Goal: Information Seeking & Learning: Find specific page/section

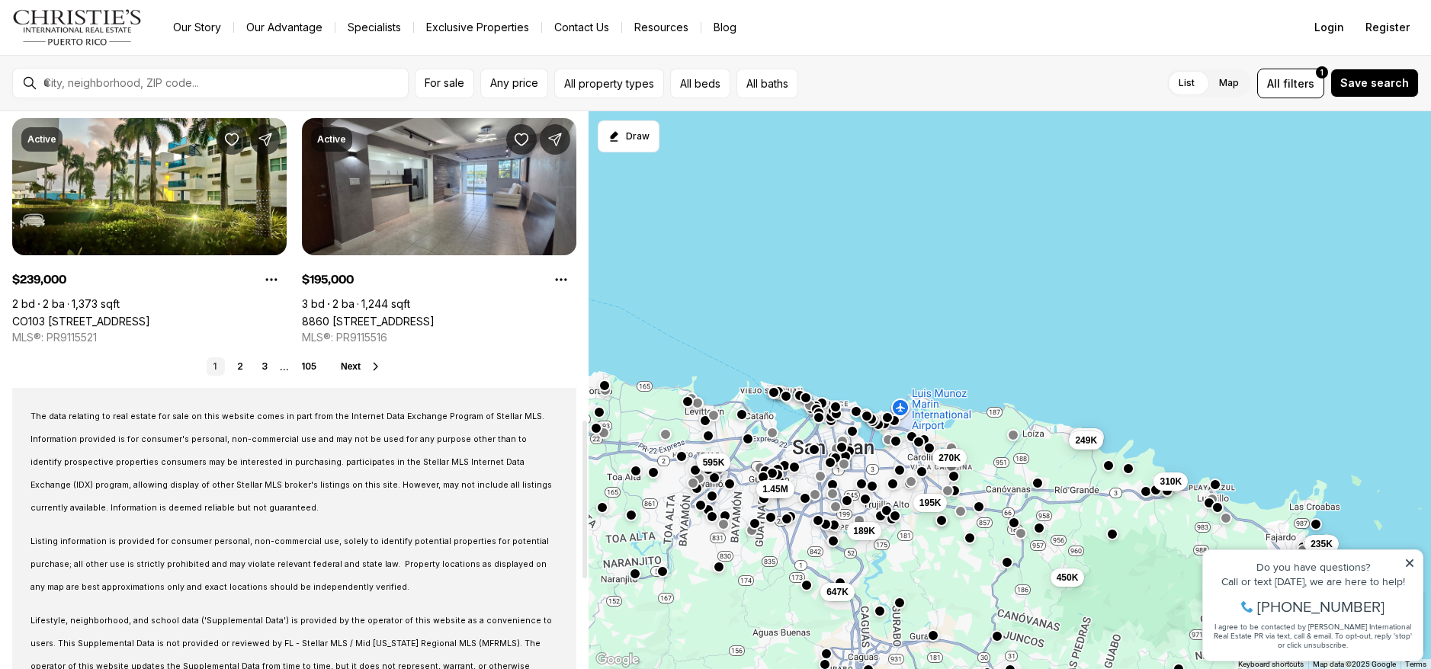
scroll to position [1296, 0]
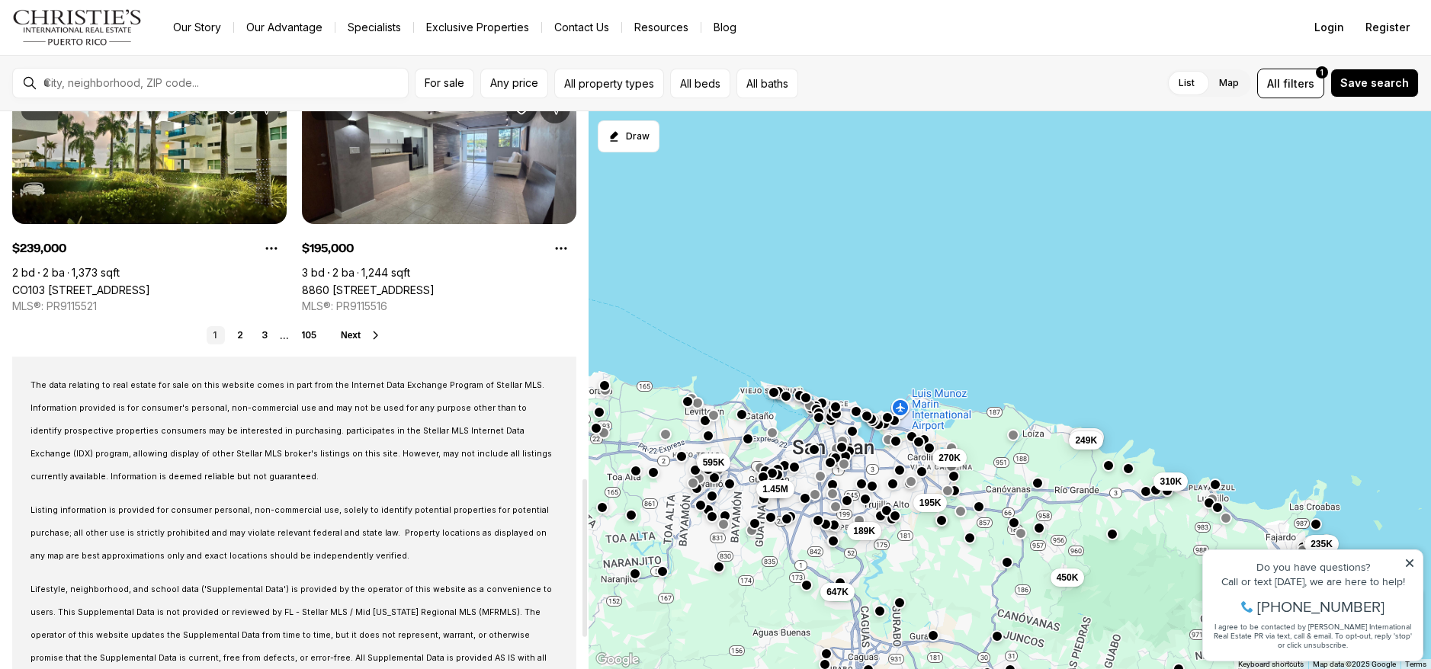
click at [351, 329] on button "Next" at bounding box center [361, 335] width 41 height 12
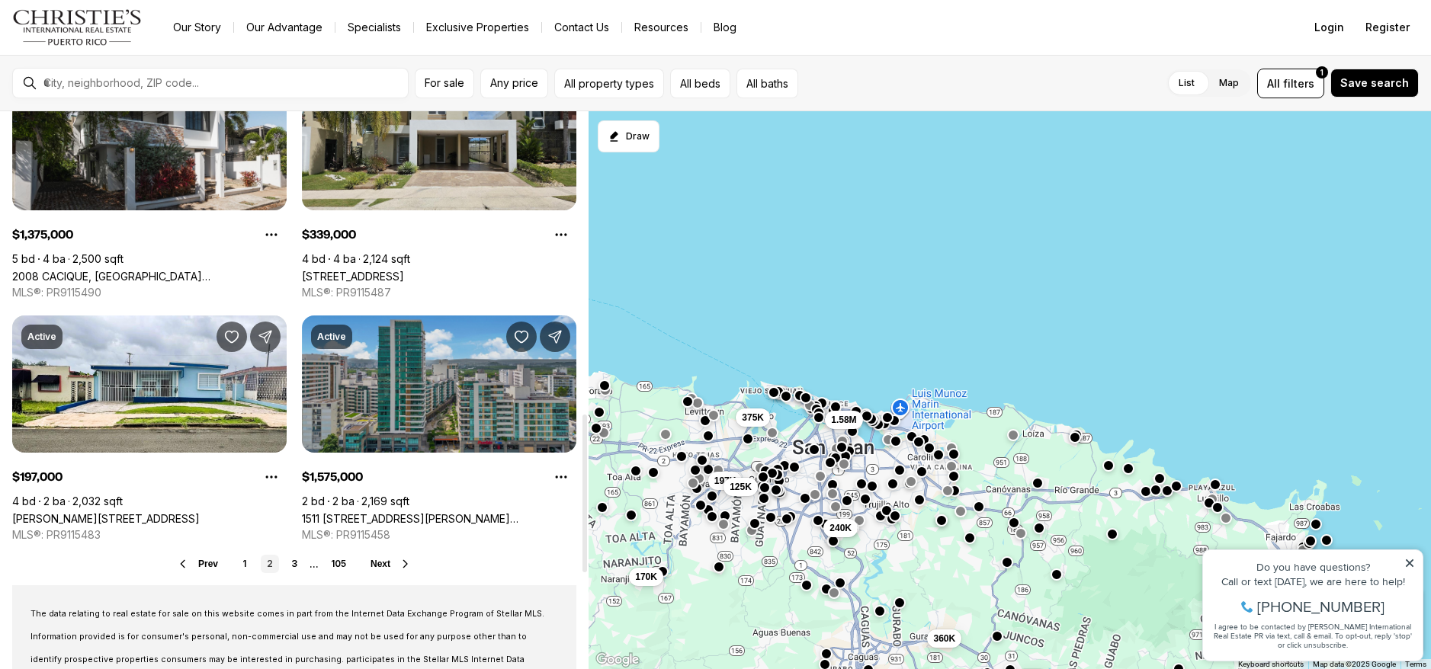
scroll to position [1296, 0]
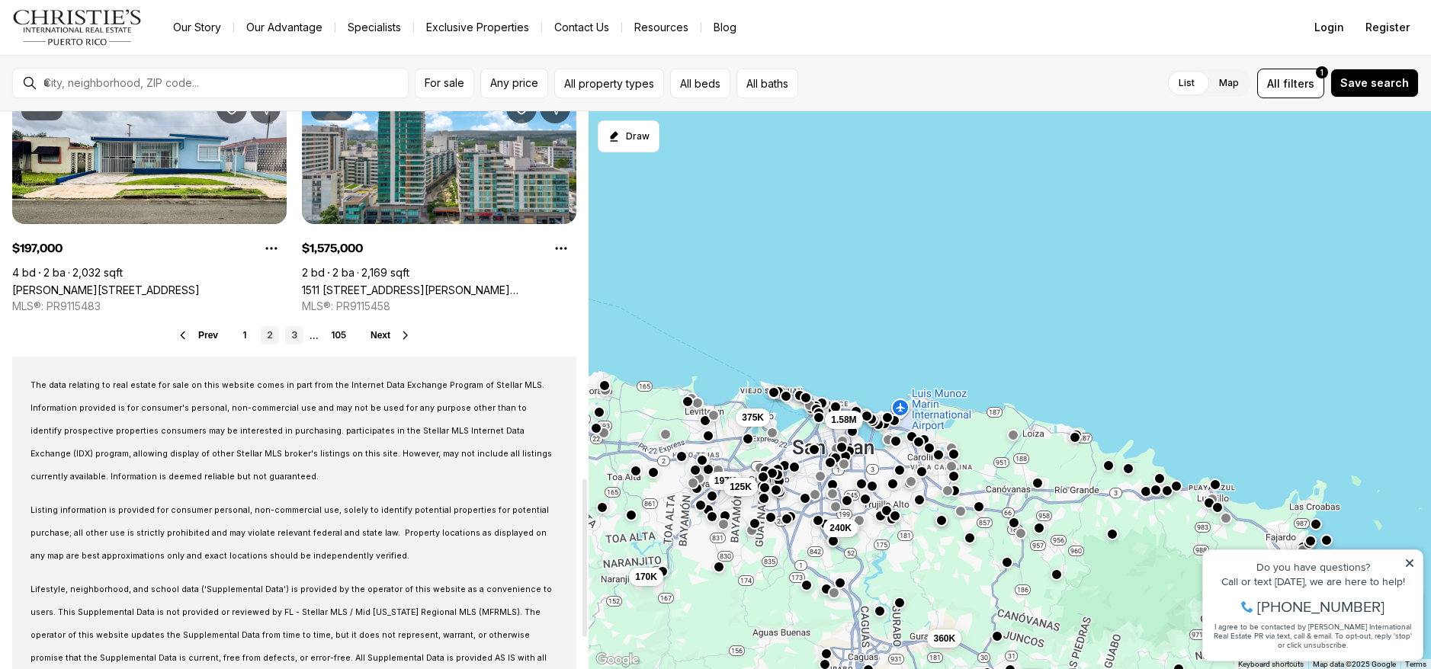
click at [290, 331] on link "3" at bounding box center [294, 335] width 18 height 18
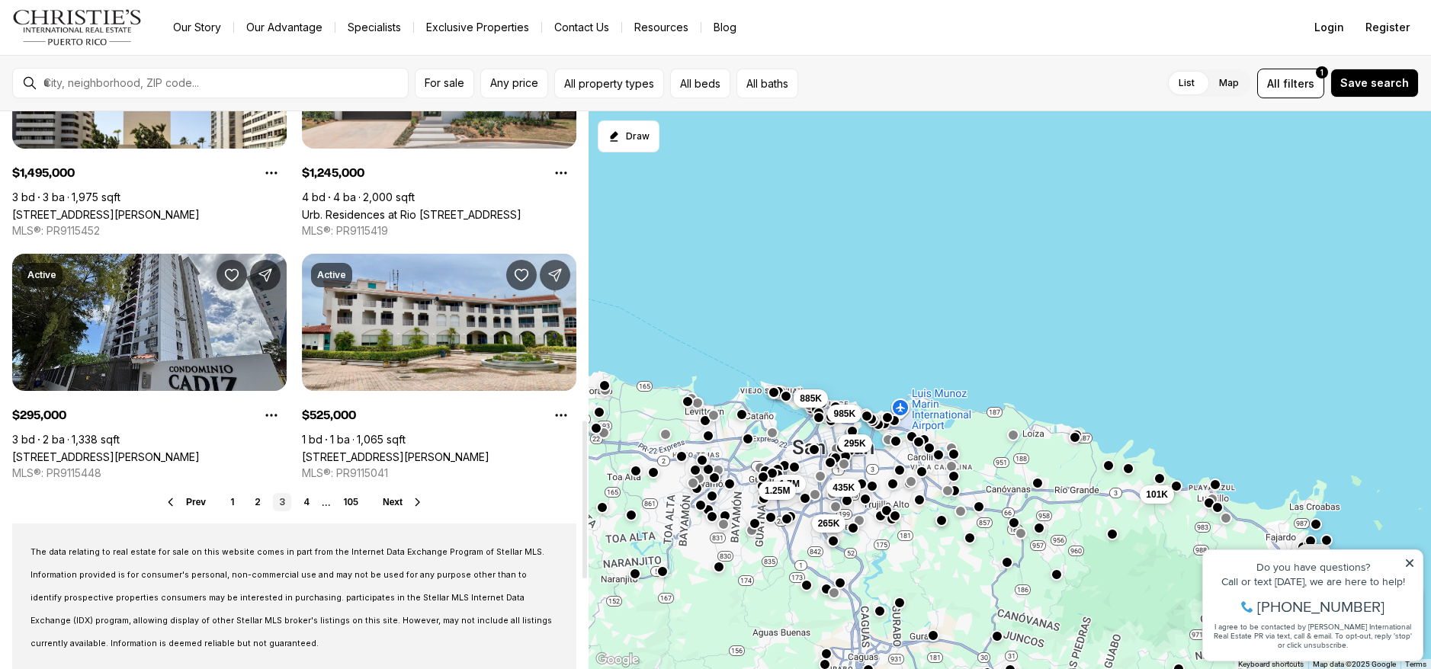
scroll to position [1144, 0]
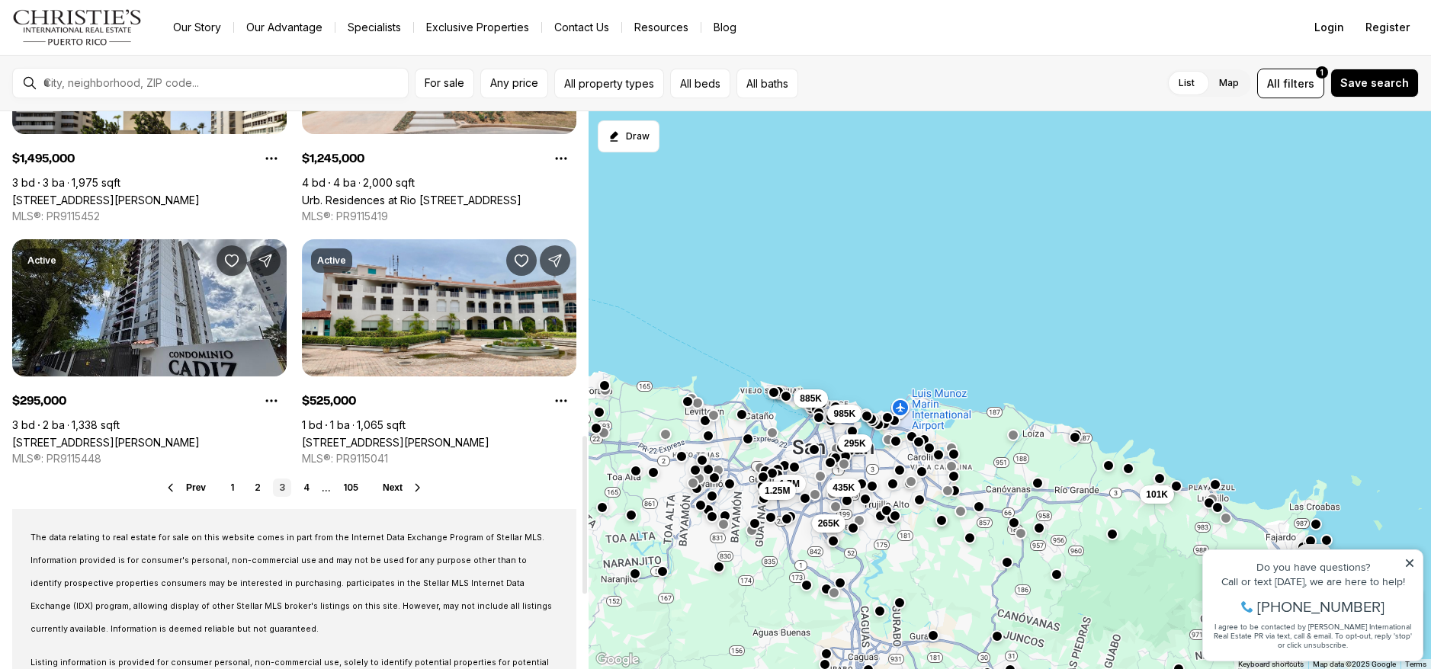
click at [398, 486] on span "Next" at bounding box center [393, 488] width 20 height 11
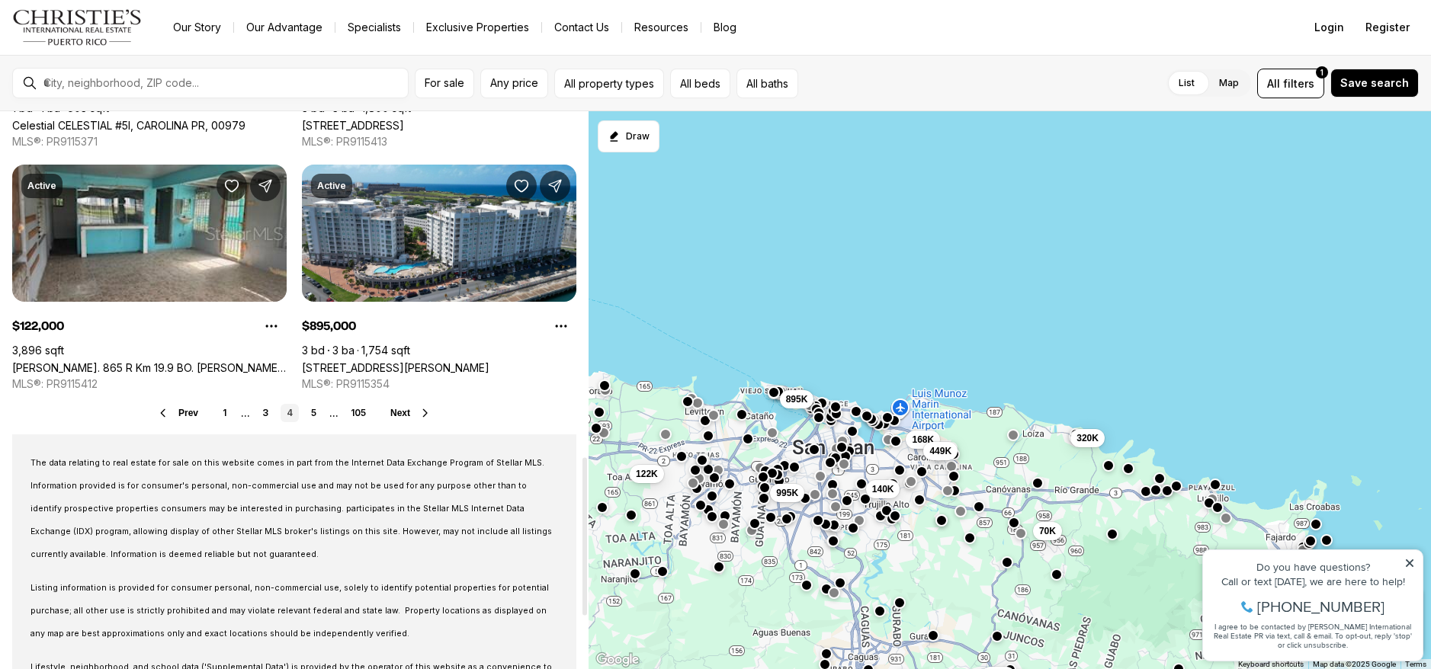
scroll to position [1220, 0]
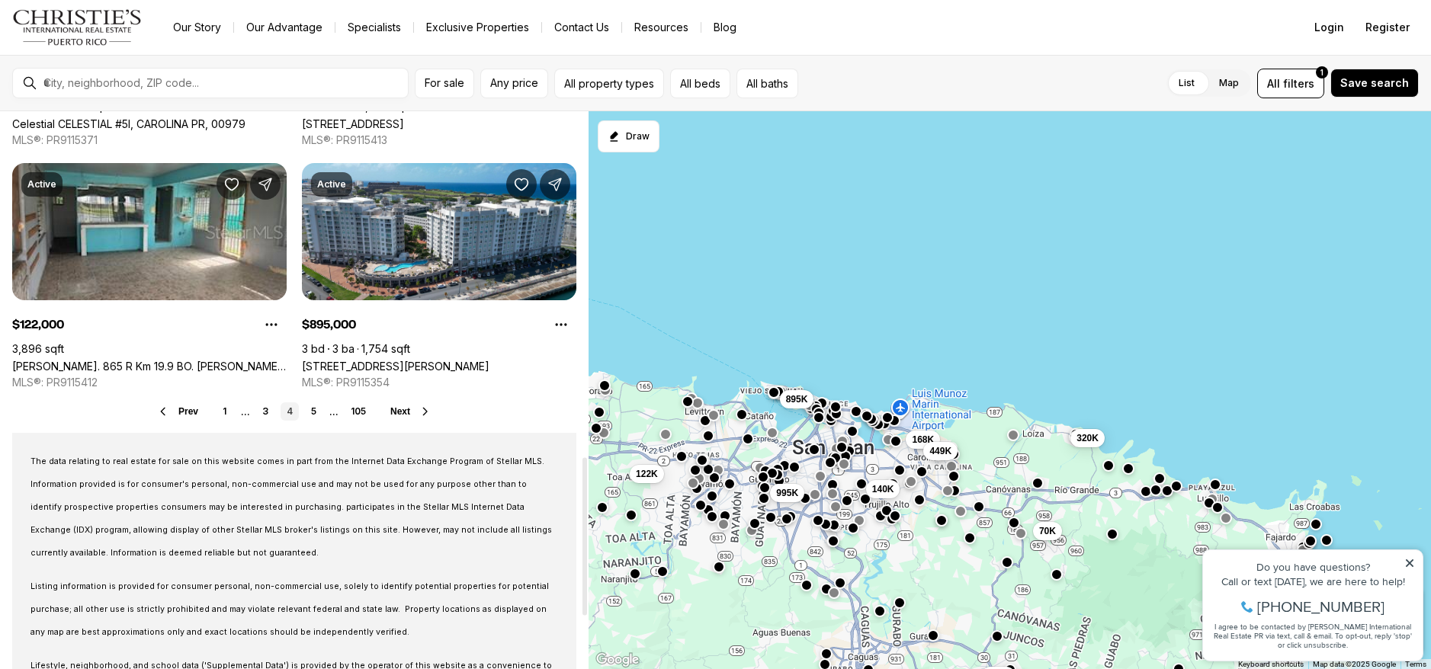
click at [402, 410] on span "Next" at bounding box center [400, 411] width 20 height 11
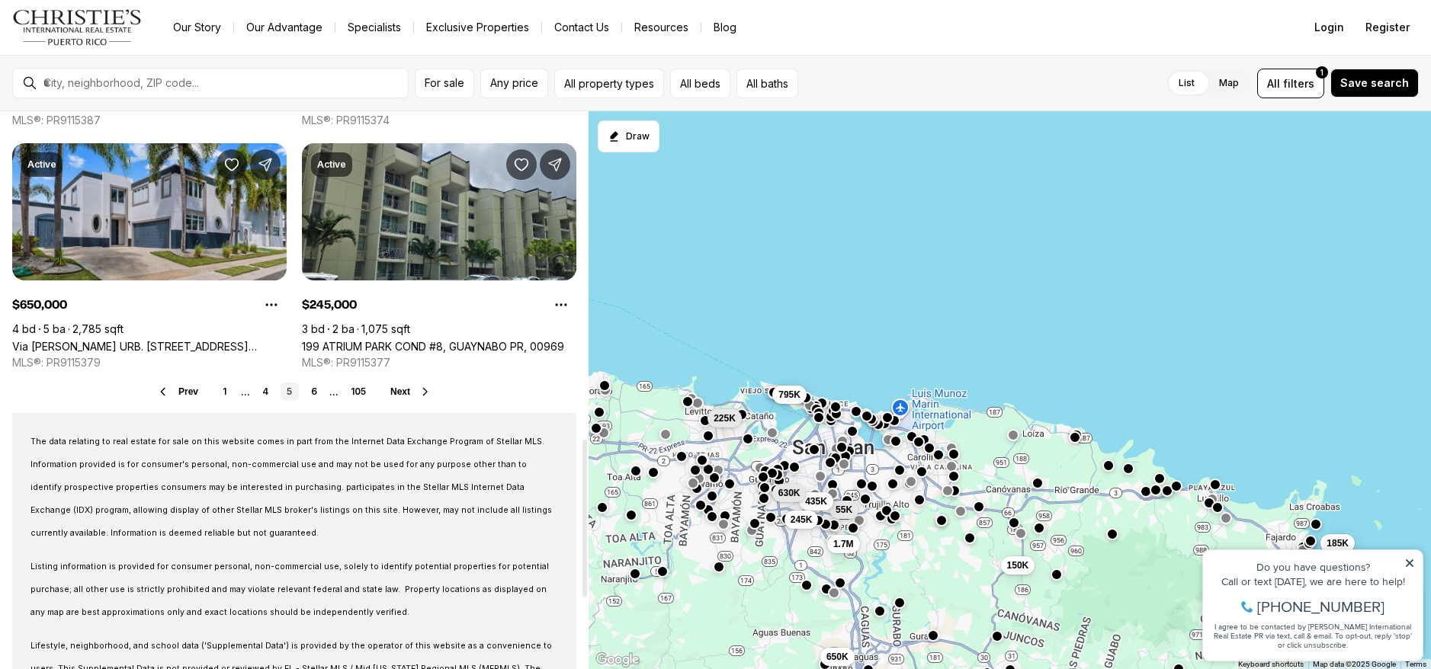
scroll to position [1296, 0]
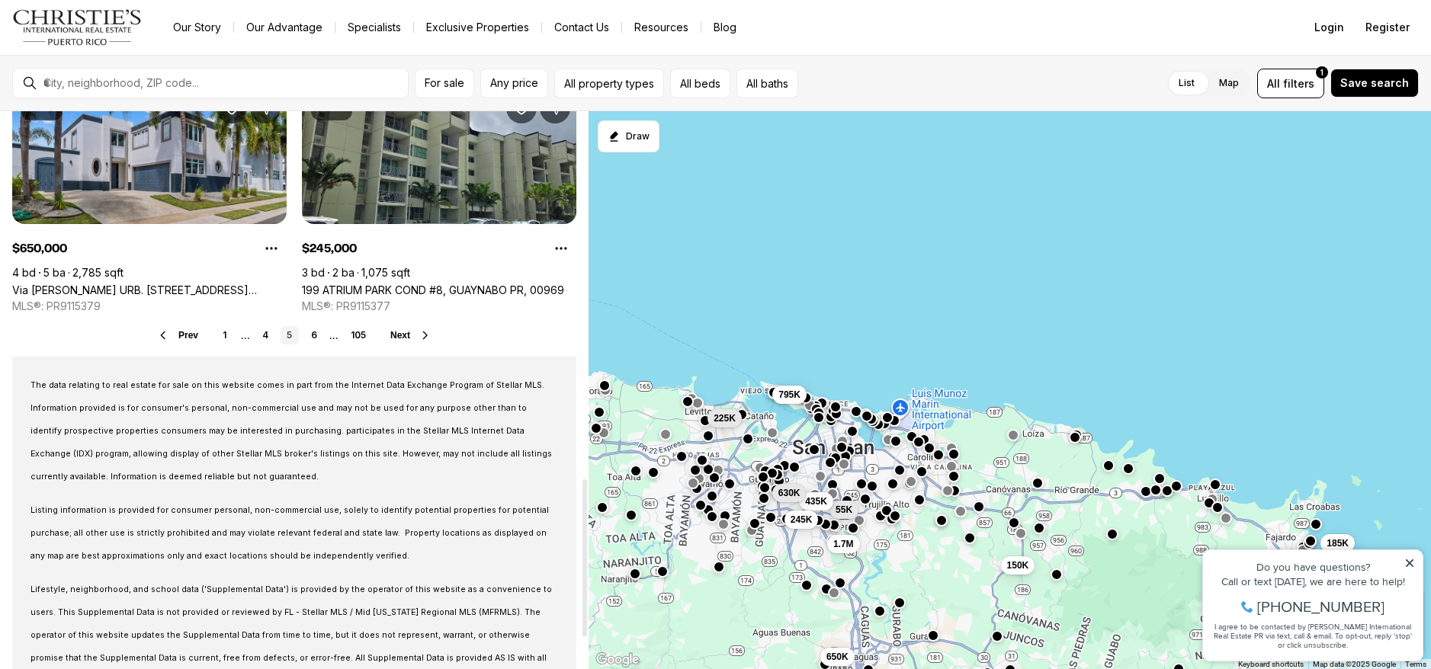
click at [410, 336] on button "Next" at bounding box center [410, 335] width 41 height 12
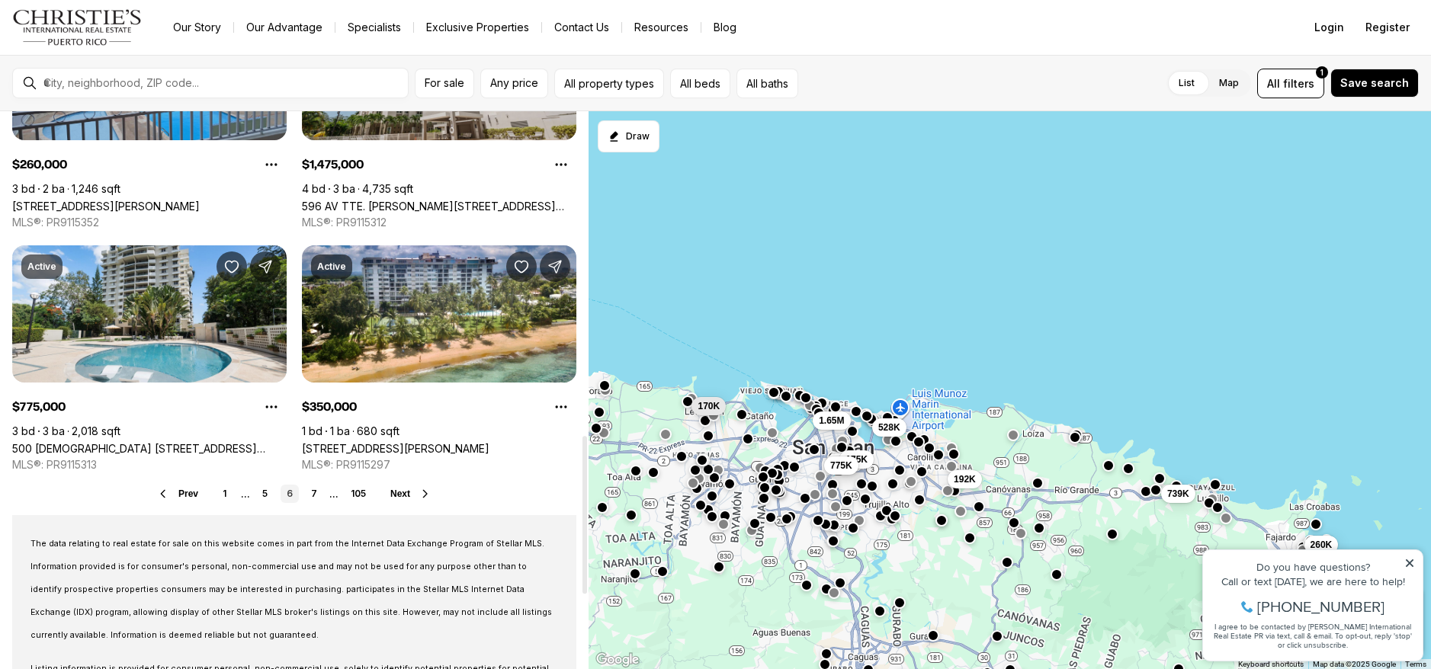
scroll to position [1144, 0]
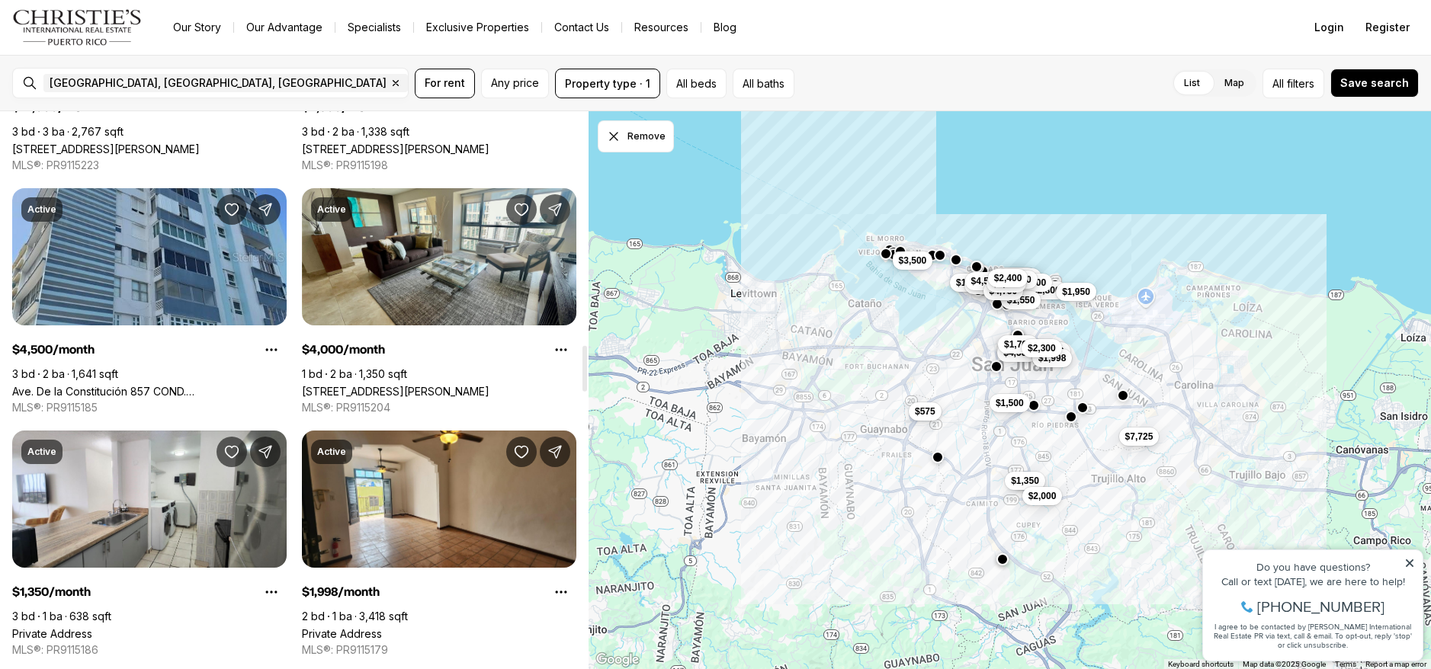
scroll to position [2897, 0]
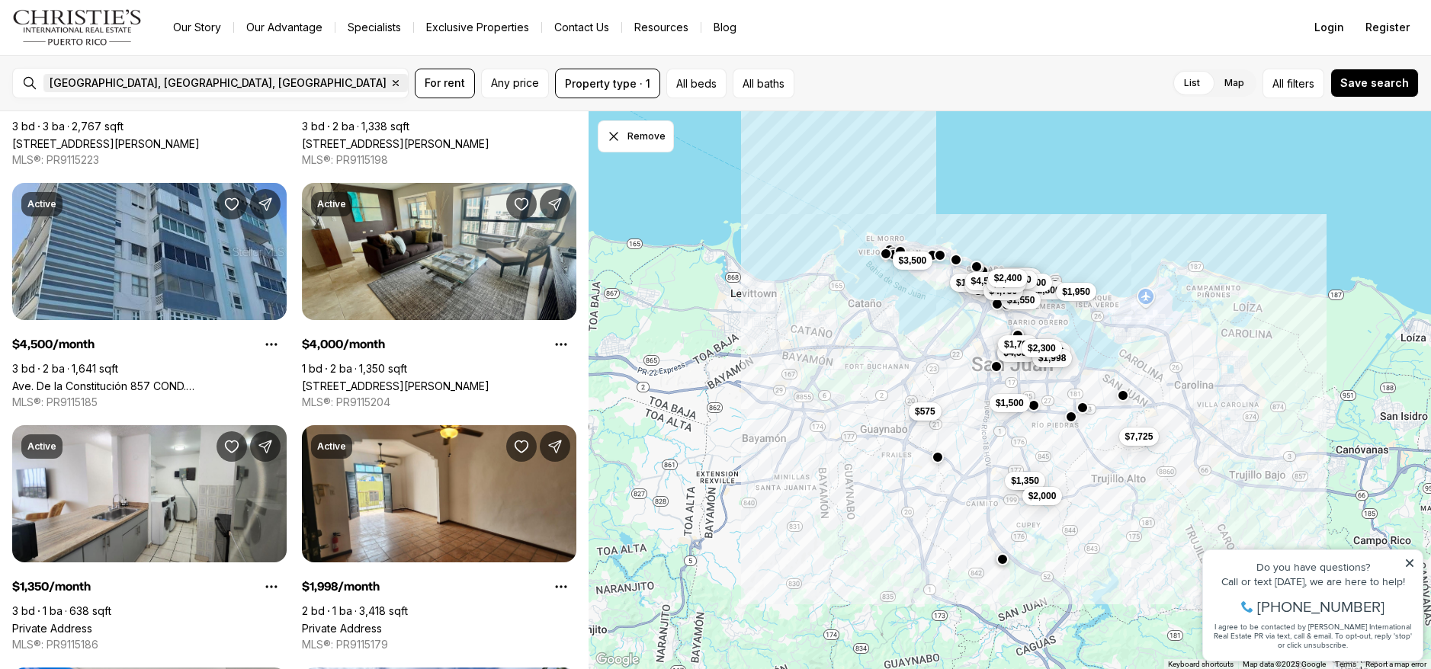
click at [390, 83] on icon "button" at bounding box center [396, 83] width 12 height 12
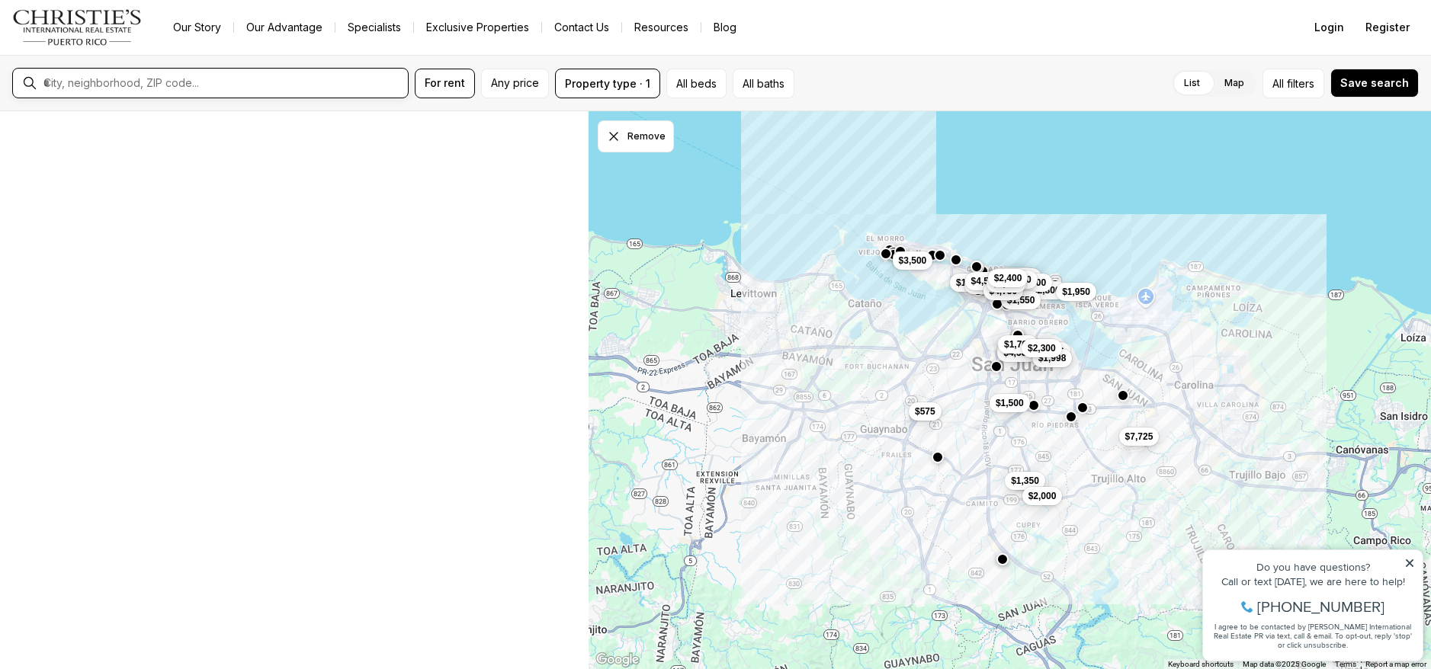
scroll to position [223, 0]
click at [165, 82] on input "text" at bounding box center [222, 83] width 358 height 14
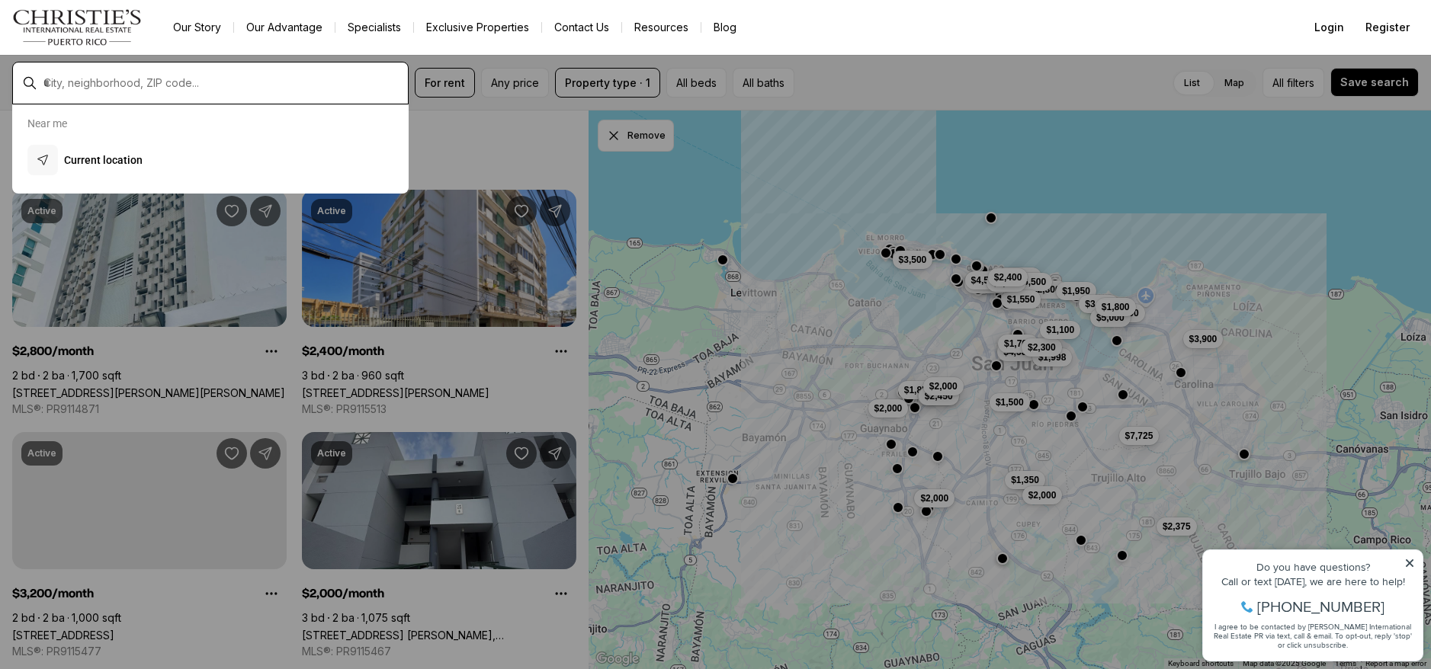
scroll to position [0, 0]
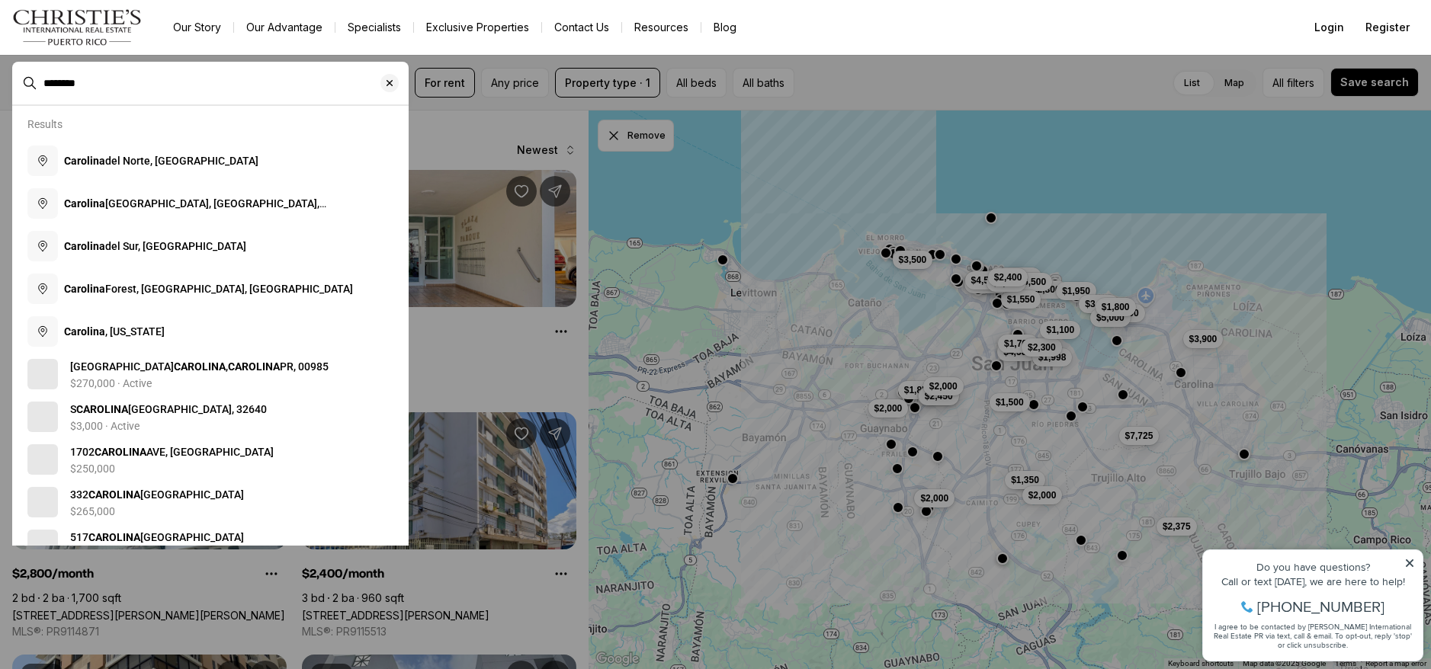
type input "********"
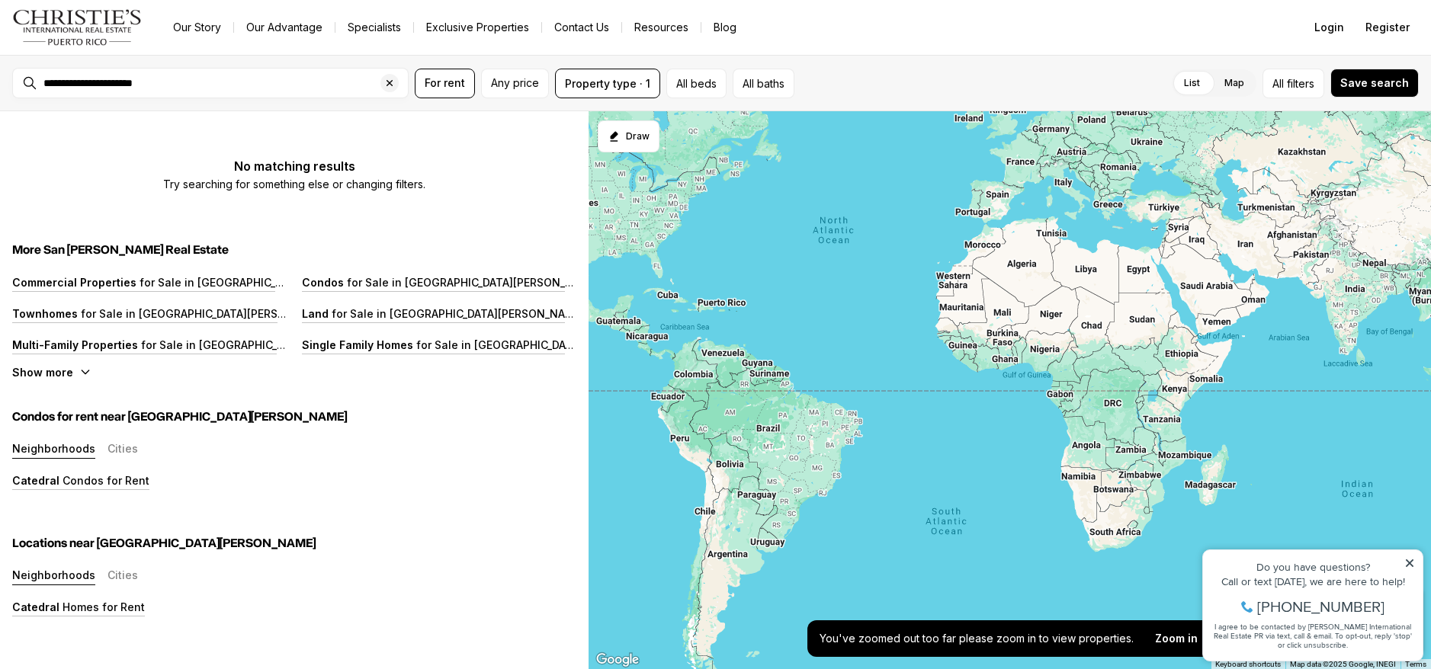
click at [262, 93] on div "**********" at bounding box center [222, 83] width 371 height 26
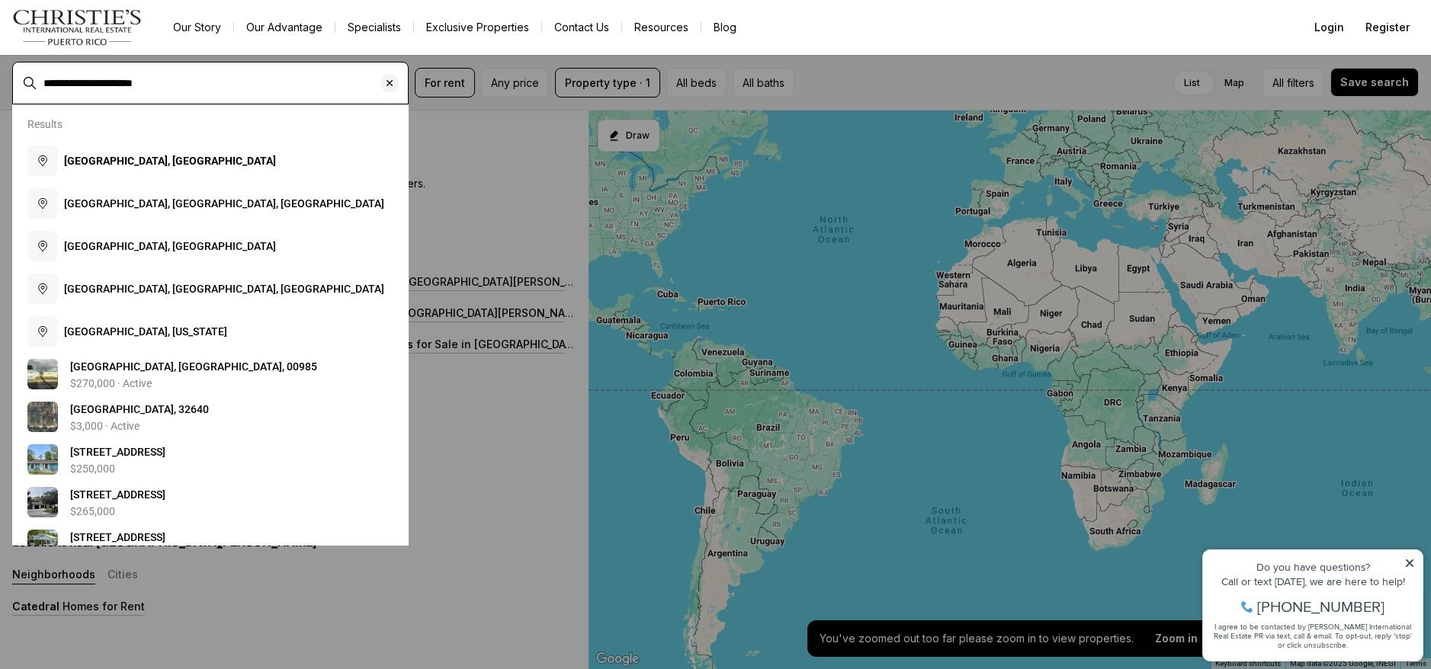
click at [242, 77] on input "**********" at bounding box center [222, 83] width 358 height 14
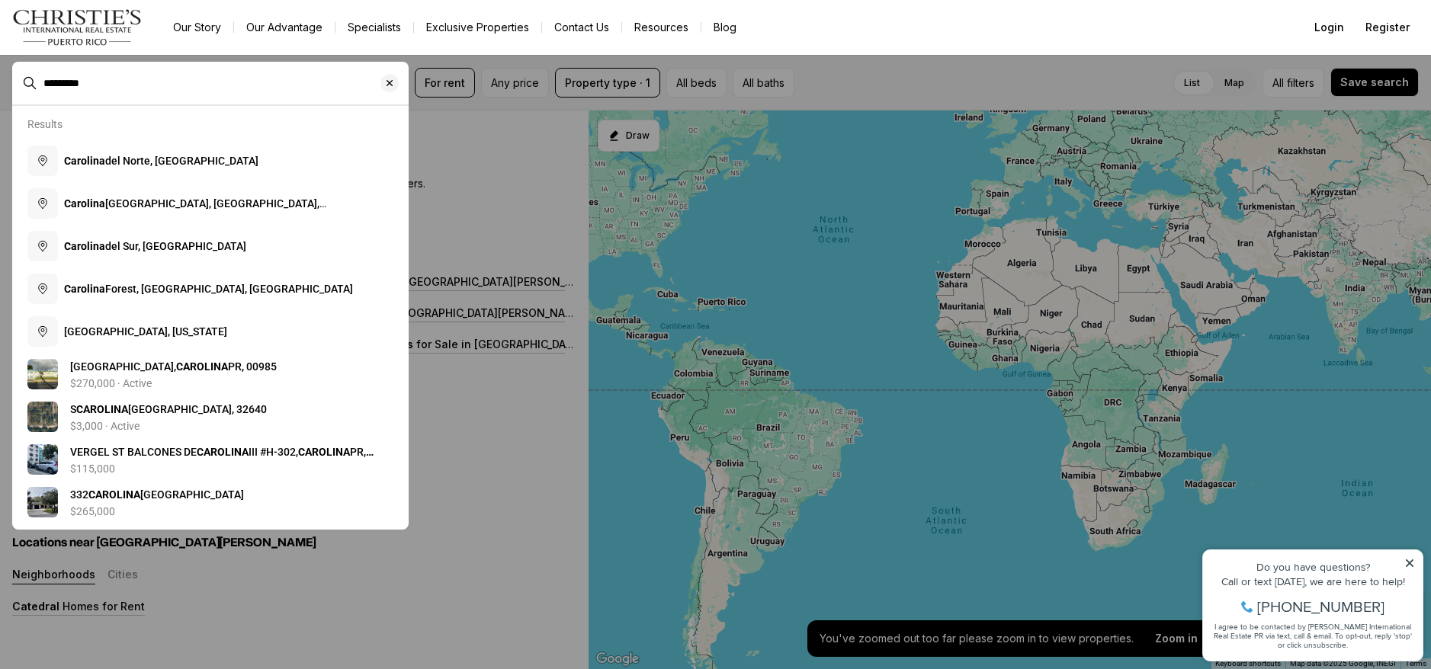
type input "********"
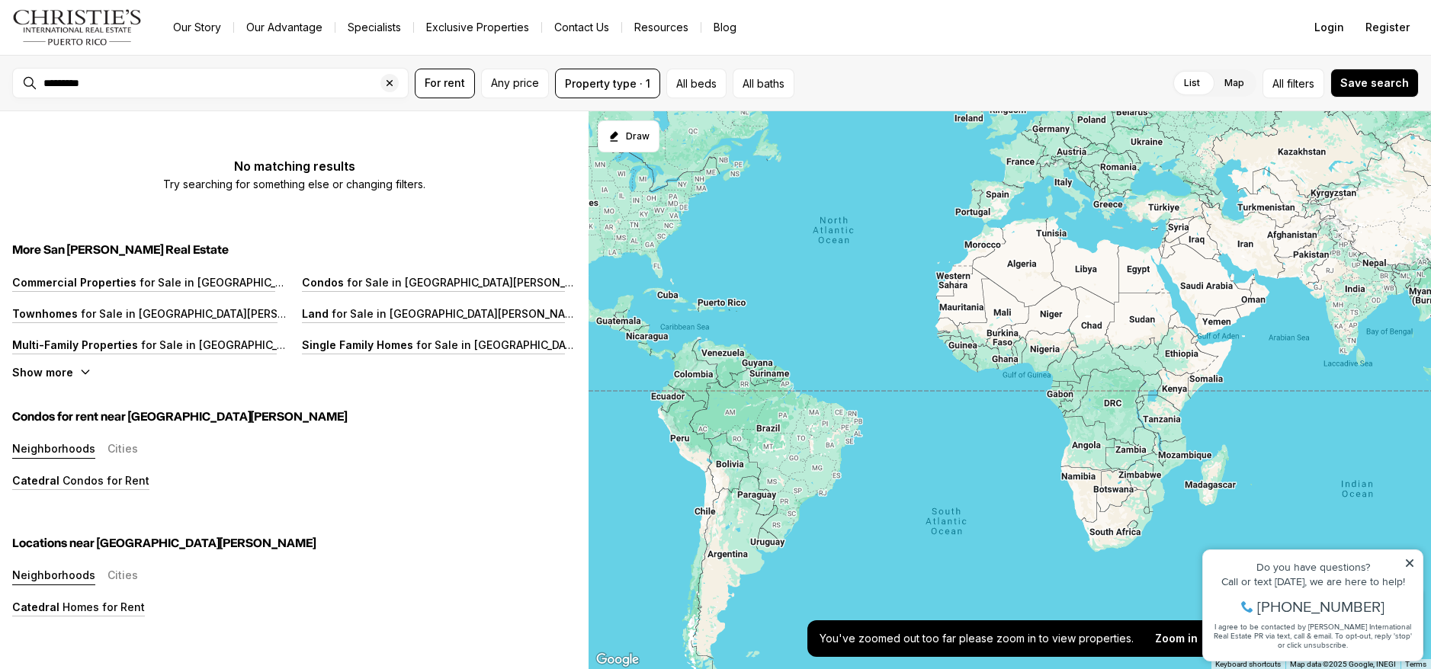
click at [1413, 564] on icon at bounding box center [1409, 563] width 11 height 11
